Goal: Task Accomplishment & Management: Complete application form

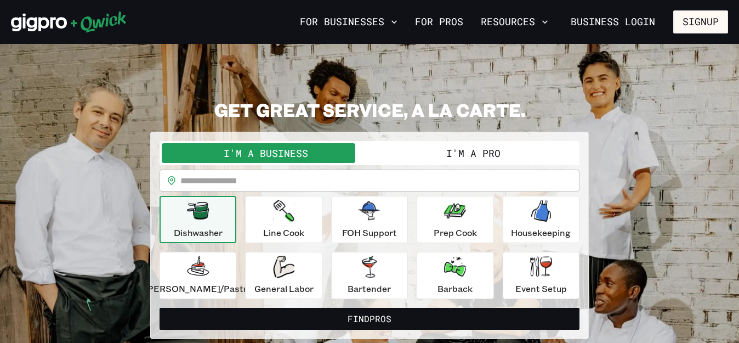
click at [474, 153] on button "I'm a Pro" at bounding box center [474, 153] width 208 height 20
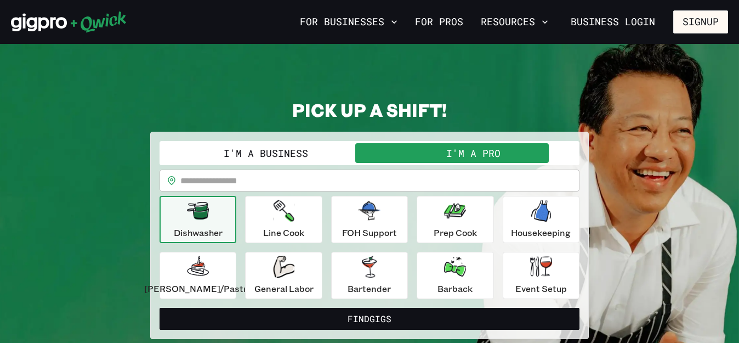
click at [474, 153] on button "I'm a Pro" at bounding box center [474, 153] width 208 height 20
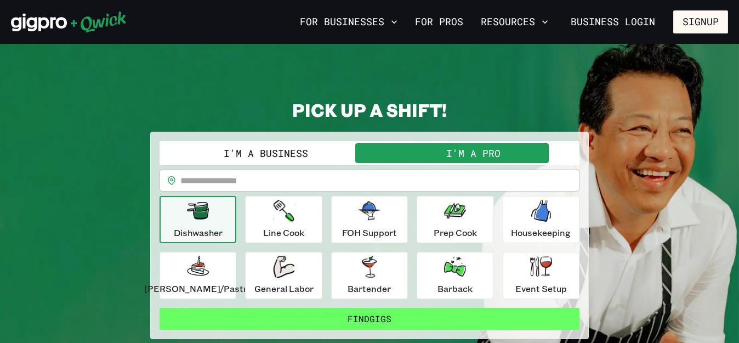
click at [381, 320] on button "Find Gigs" at bounding box center [370, 319] width 420 height 22
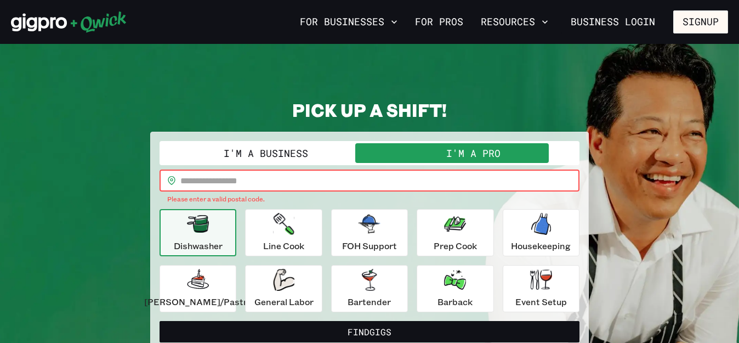
click at [315, 181] on input "text" at bounding box center [379, 181] width 399 height 22
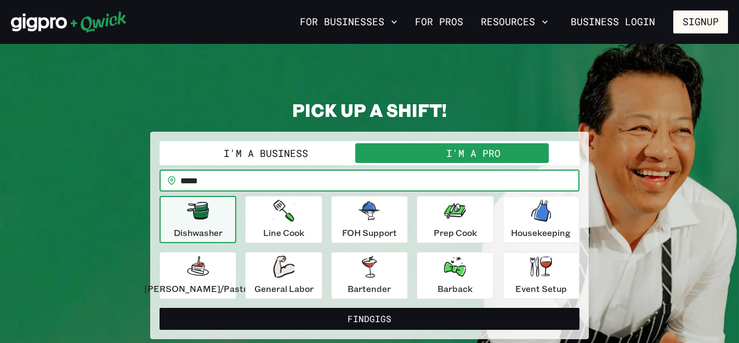
type input "*****"
click at [160, 308] on button "Find Gigs" at bounding box center [370, 319] width 420 height 22
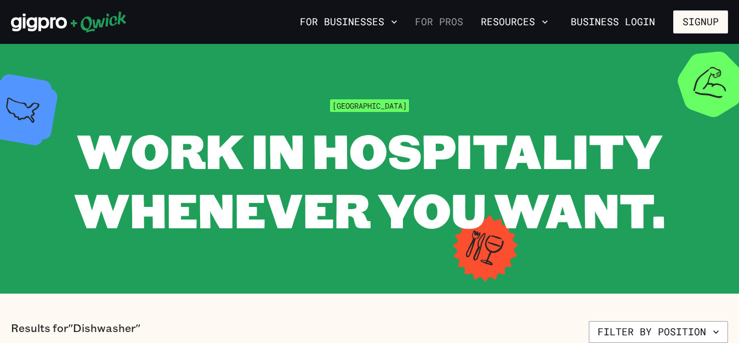
click at [440, 25] on link "For Pros" at bounding box center [439, 22] width 57 height 19
